Goal: Task Accomplishment & Management: Manage account settings

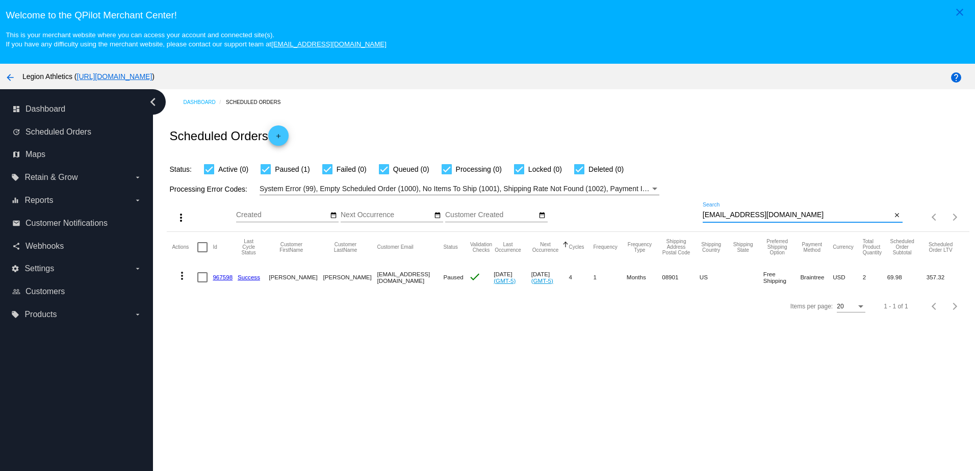
scroll to position [65, 0]
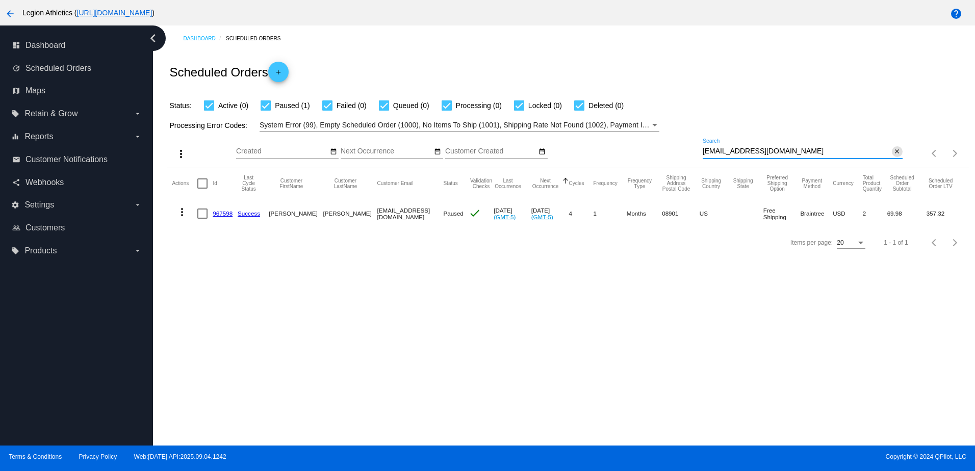
click at [894, 148] on mat-icon "close" at bounding box center [897, 152] width 7 height 8
click at [854, 36] on div "Dashboard Scheduled Orders" at bounding box center [576, 39] width 786 height 16
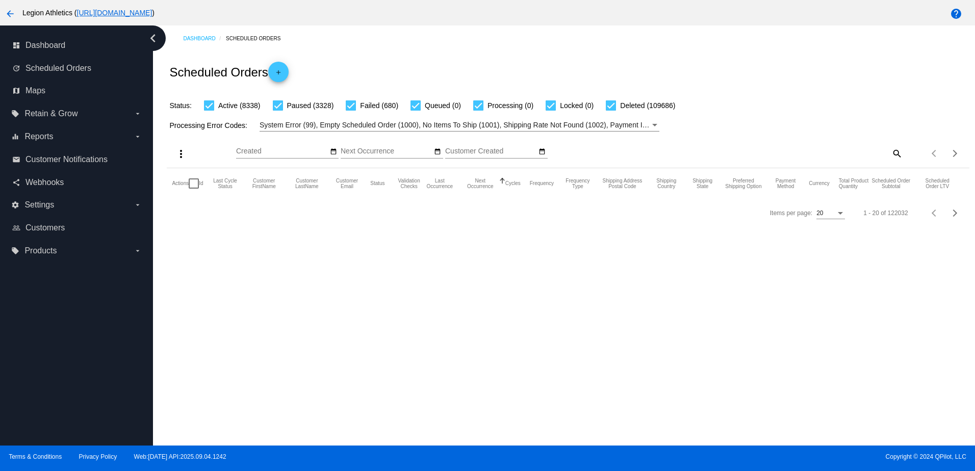
click at [892, 155] on mat-icon "search" at bounding box center [897, 153] width 12 height 16
drag, startPoint x: 892, startPoint y: 155, endPoint x: 881, endPoint y: 150, distance: 12.6
click at [892, 155] on input "Search" at bounding box center [803, 151] width 200 height 8
paste input "[EMAIL_ADDRESS][DOMAIN_NAME]"
type input "[EMAIL_ADDRESS][DOMAIN_NAME]"
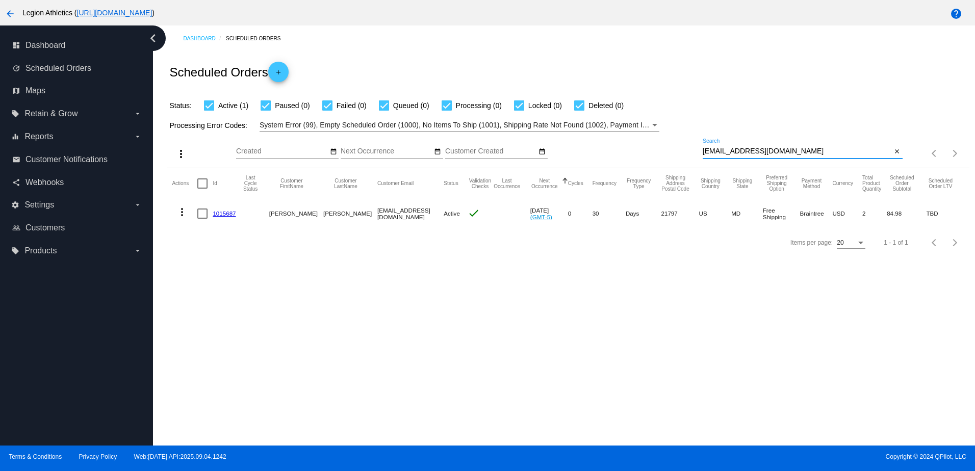
click at [234, 217] on link "1015687" at bounding box center [224, 213] width 23 height 7
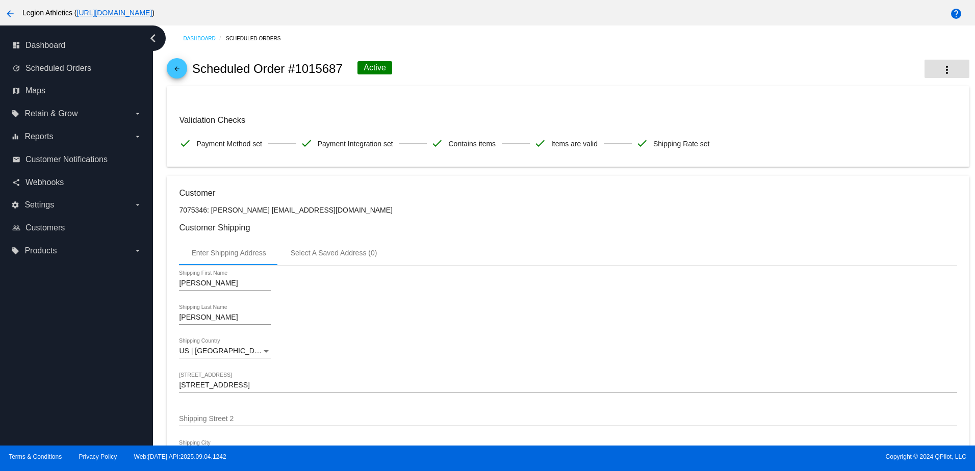
click at [941, 68] on mat-icon "more_vert" at bounding box center [947, 70] width 12 height 12
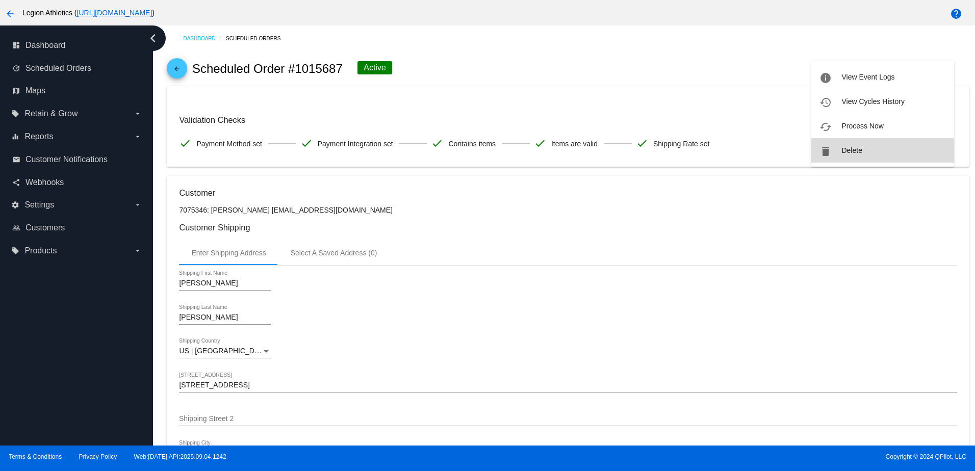
click at [835, 153] on button "delete Delete" at bounding box center [883, 150] width 143 height 24
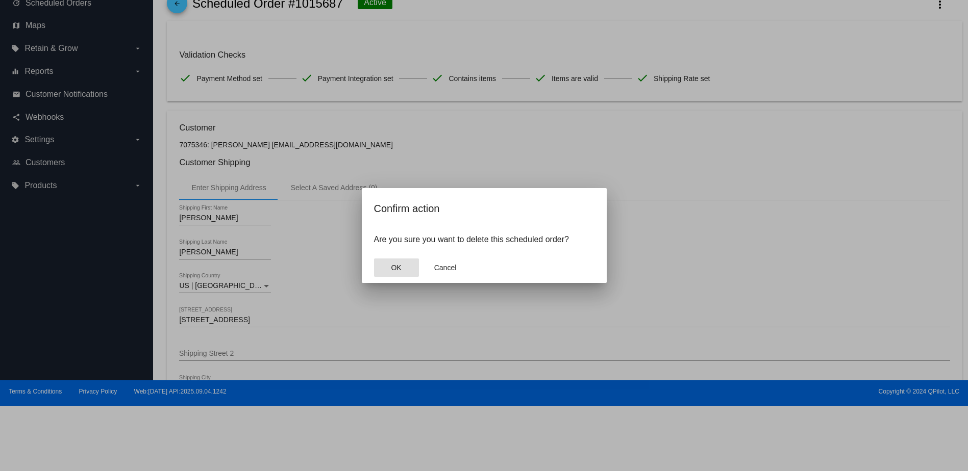
click at [388, 272] on button "OK" at bounding box center [396, 268] width 45 height 18
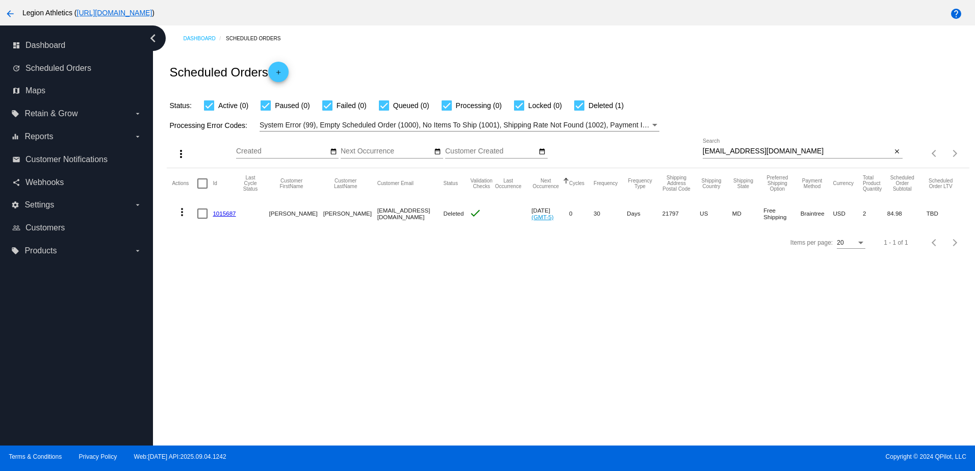
click at [440, 312] on div "Dashboard Scheduled Orders Scheduled Orders add Status: Active (0) Paused (0) F…" at bounding box center [564, 236] width 822 height 420
